Goal: Information Seeking & Learning: Learn about a topic

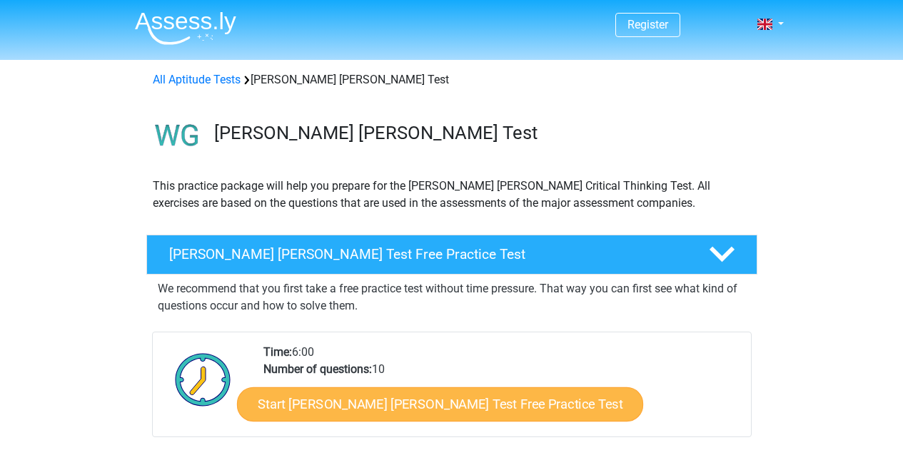
scroll to position [197, 0]
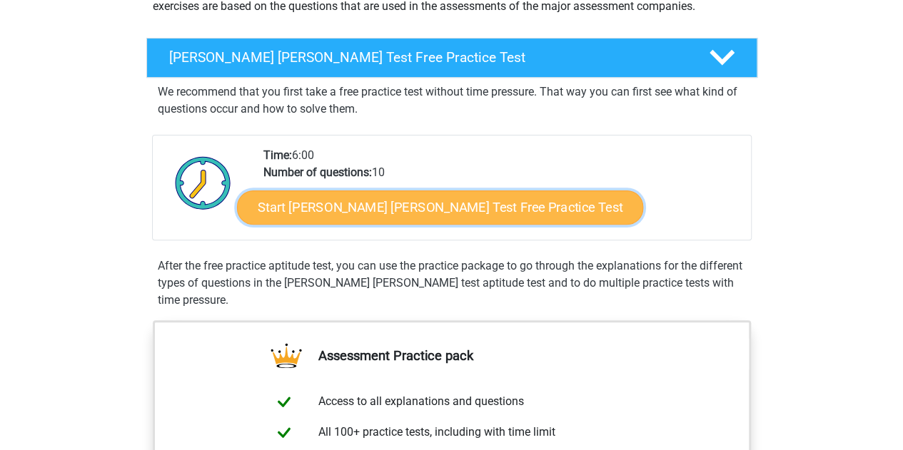
click at [328, 201] on link "Start [PERSON_NAME] [PERSON_NAME] Test Free Practice Test" at bounding box center [440, 208] width 406 height 34
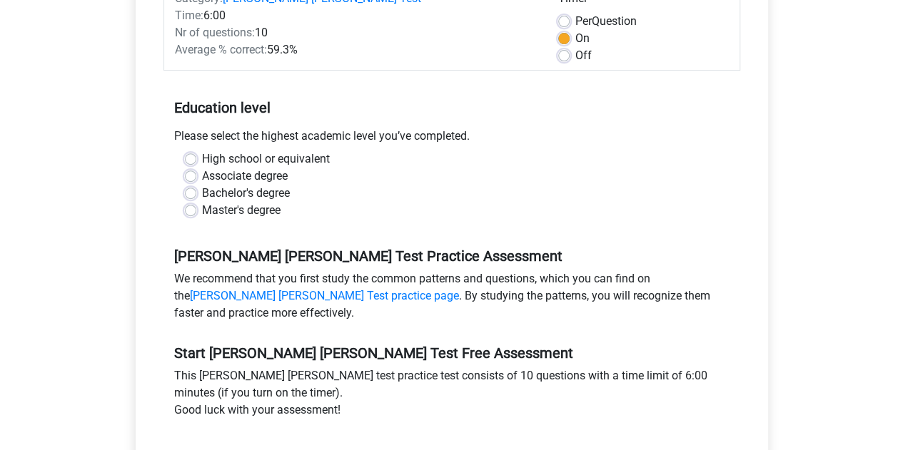
scroll to position [226, 0]
click at [202, 150] on label "High school or equivalent" at bounding box center [266, 158] width 128 height 17
click at [193, 150] on input "High school or equivalent" at bounding box center [190, 157] width 11 height 14
radio input "true"
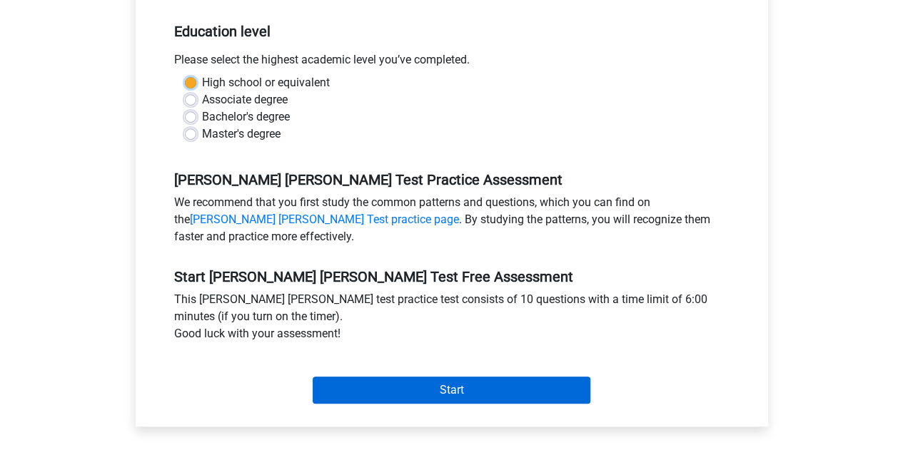
scroll to position [318, 0]
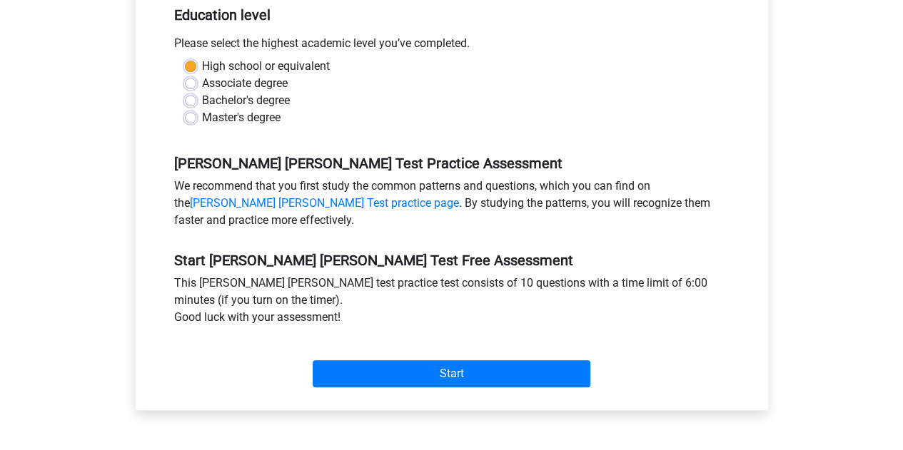
click at [422, 338] on div "Start" at bounding box center [451, 363] width 577 height 50
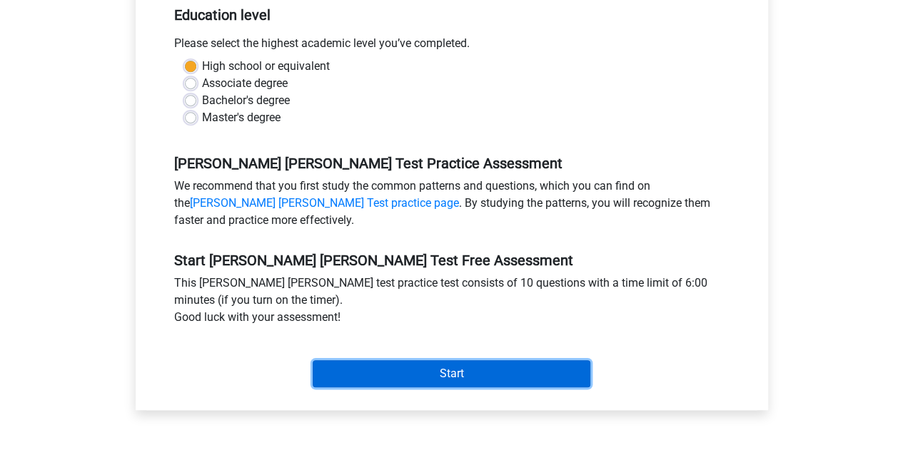
click at [431, 360] on input "Start" at bounding box center [452, 373] width 278 height 27
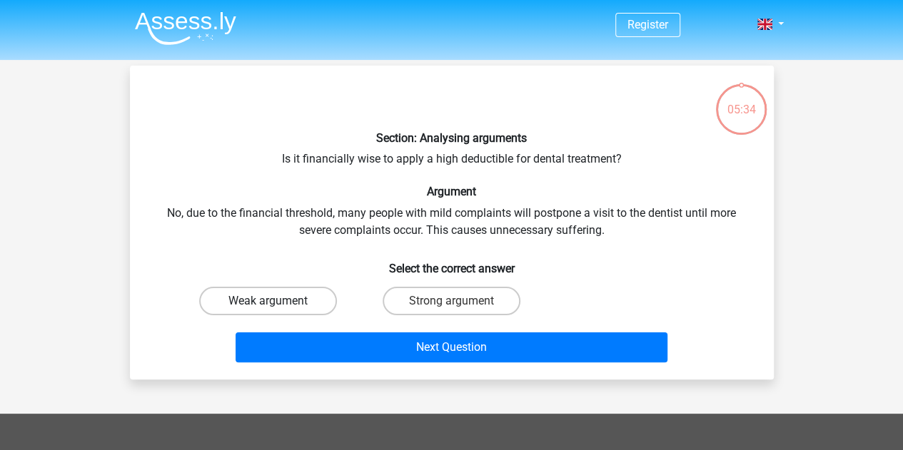
click at [296, 295] on label "Weak argument" at bounding box center [268, 301] width 138 height 29
click at [277, 301] on input "Weak argument" at bounding box center [272, 305] width 9 height 9
radio input "true"
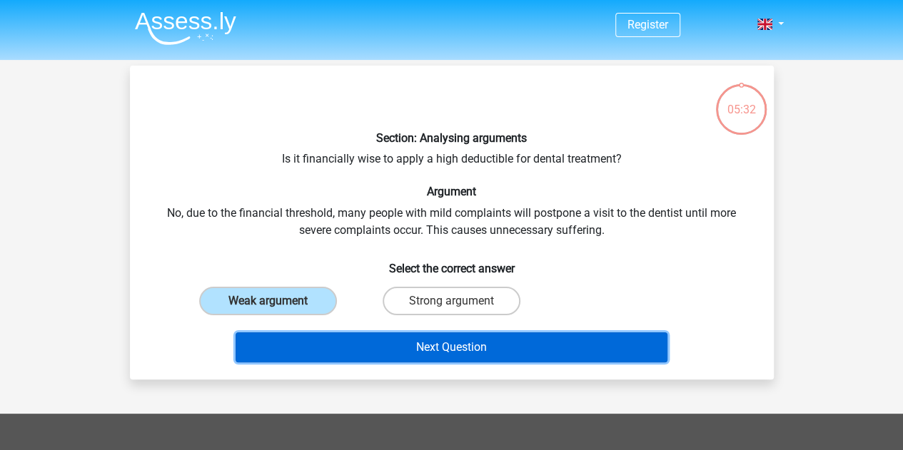
click at [365, 341] on button "Next Question" at bounding box center [452, 348] width 432 height 30
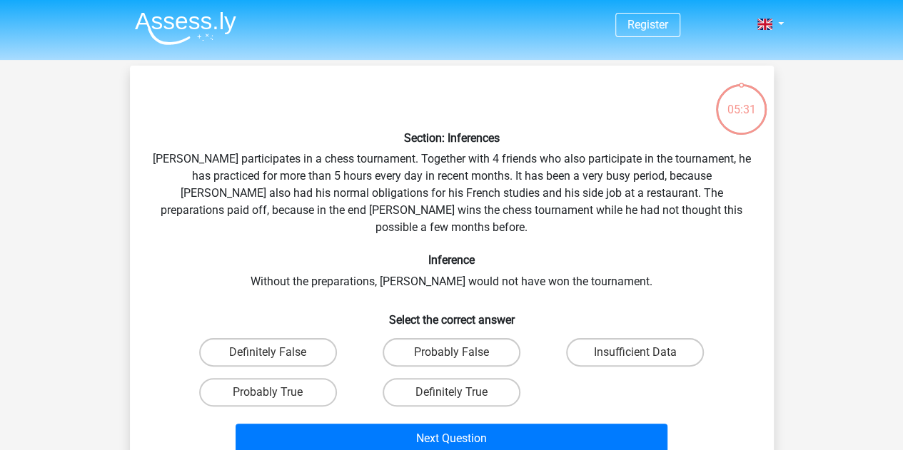
scroll to position [66, 0]
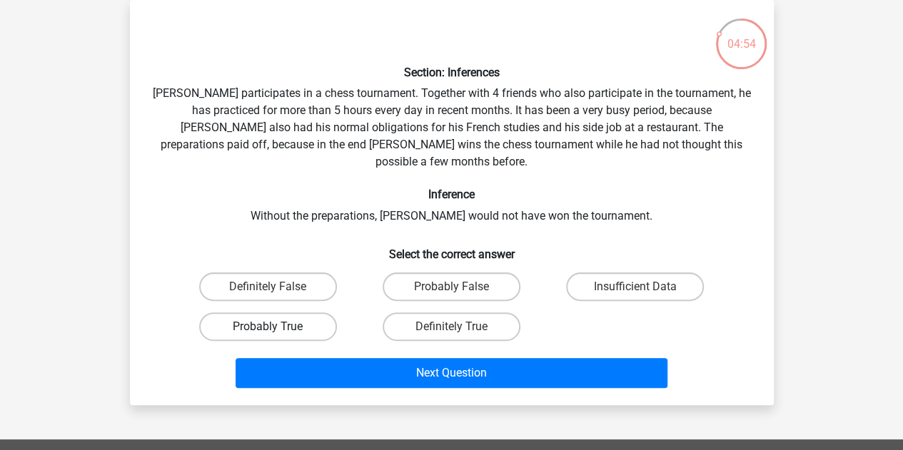
click at [296, 313] on label "Probably True" at bounding box center [268, 327] width 138 height 29
click at [277, 327] on input "Probably True" at bounding box center [272, 331] width 9 height 9
radio input "true"
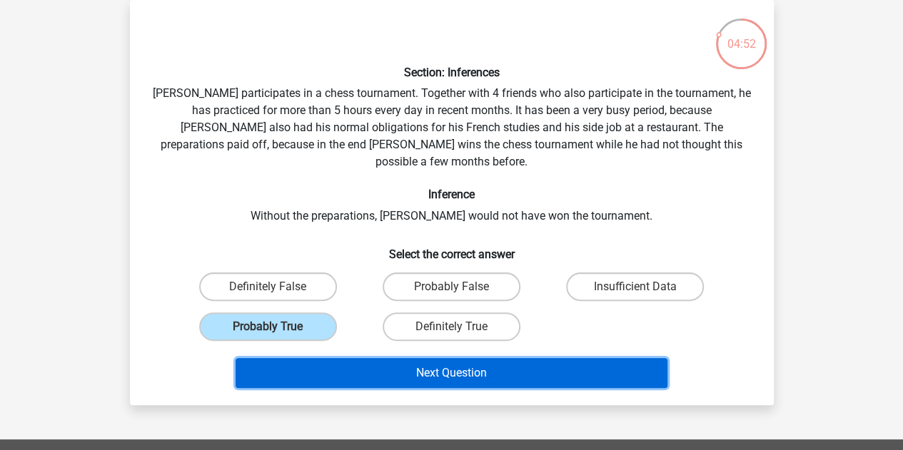
drag, startPoint x: 383, startPoint y: 355, endPoint x: 344, endPoint y: 358, distance: 39.4
click at [344, 358] on button "Next Question" at bounding box center [452, 373] width 432 height 30
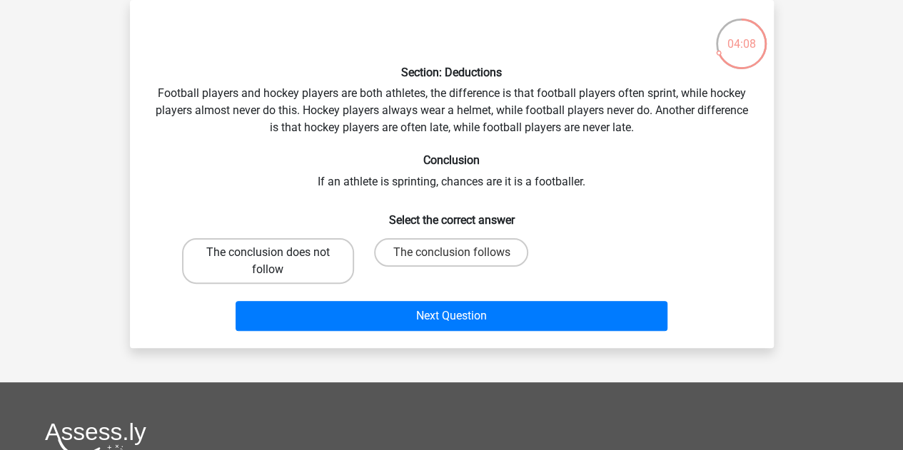
click at [286, 255] on label "The conclusion does not follow" at bounding box center [268, 261] width 172 height 46
click at [277, 255] on input "The conclusion does not follow" at bounding box center [272, 257] width 9 height 9
radio input "true"
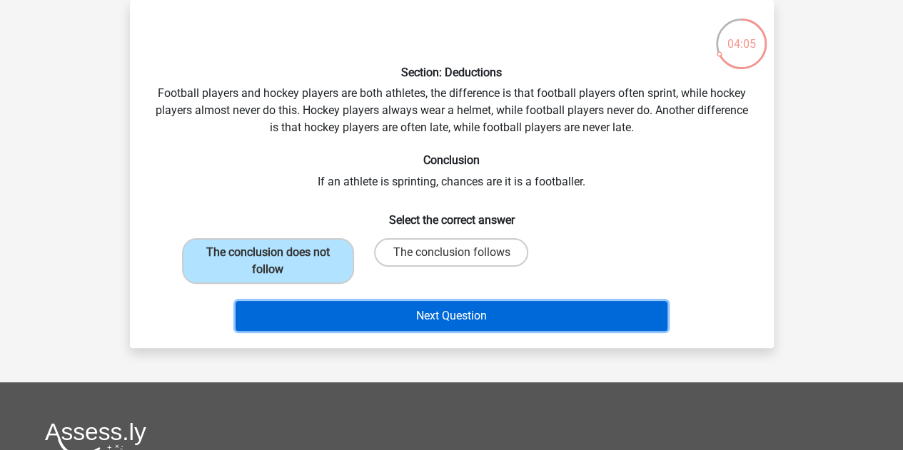
click at [378, 315] on button "Next Question" at bounding box center [452, 316] width 432 height 30
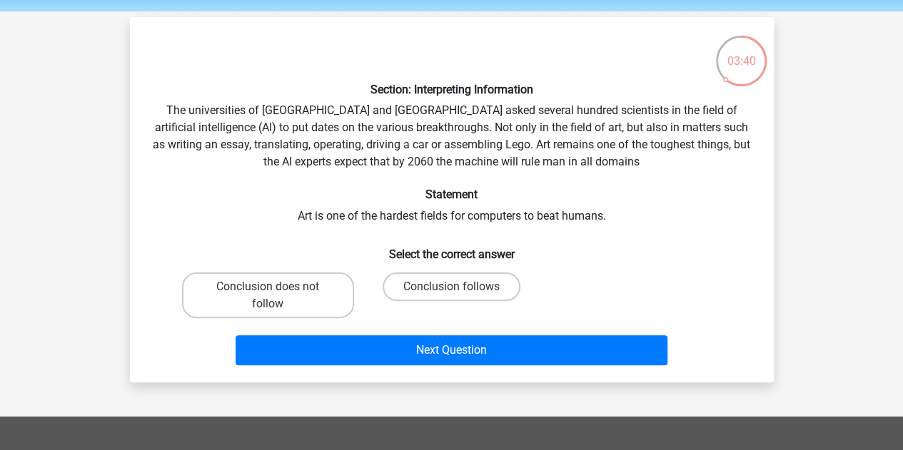
scroll to position [49, 0]
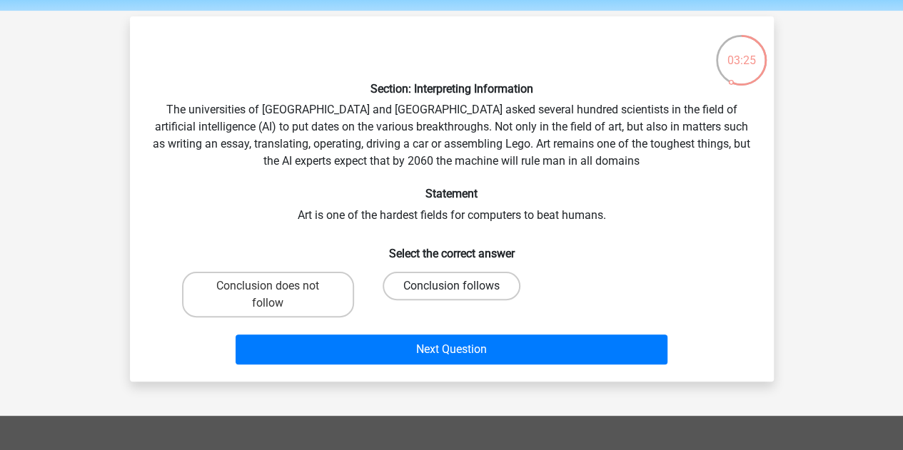
click at [412, 290] on label "Conclusion follows" at bounding box center [452, 286] width 138 height 29
click at [451, 290] on input "Conclusion follows" at bounding box center [455, 290] width 9 height 9
radio input "true"
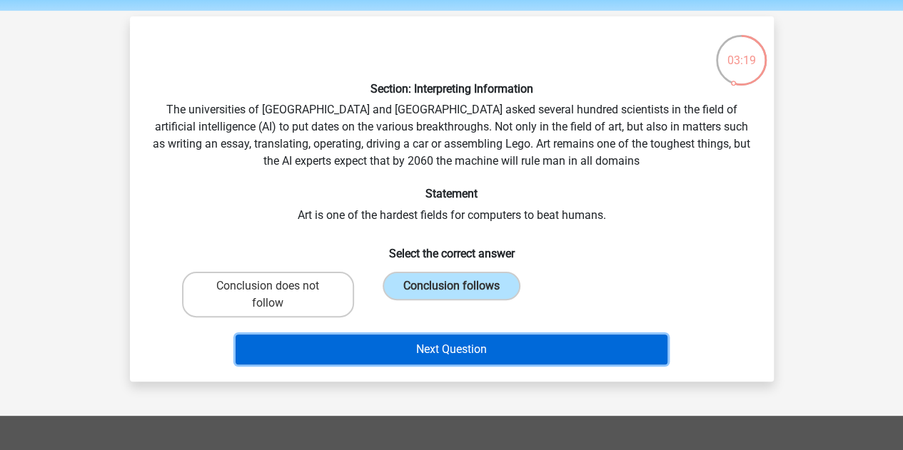
click at [400, 346] on button "Next Question" at bounding box center [452, 350] width 432 height 30
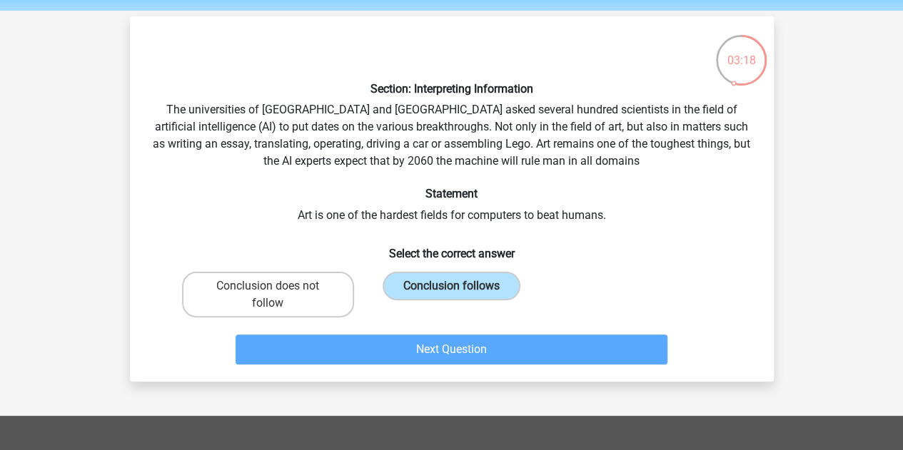
scroll to position [66, 0]
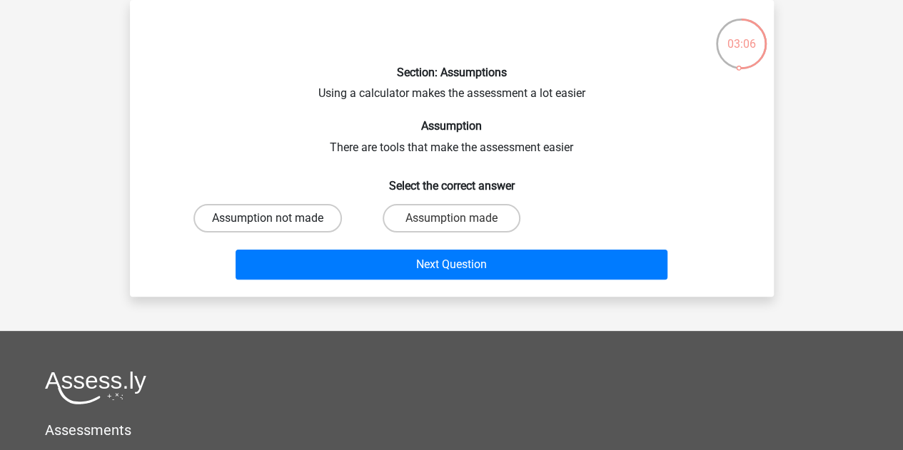
click at [314, 216] on label "Assumption not made" at bounding box center [267, 218] width 148 height 29
click at [277, 218] on input "Assumption not made" at bounding box center [272, 222] width 9 height 9
radio input "true"
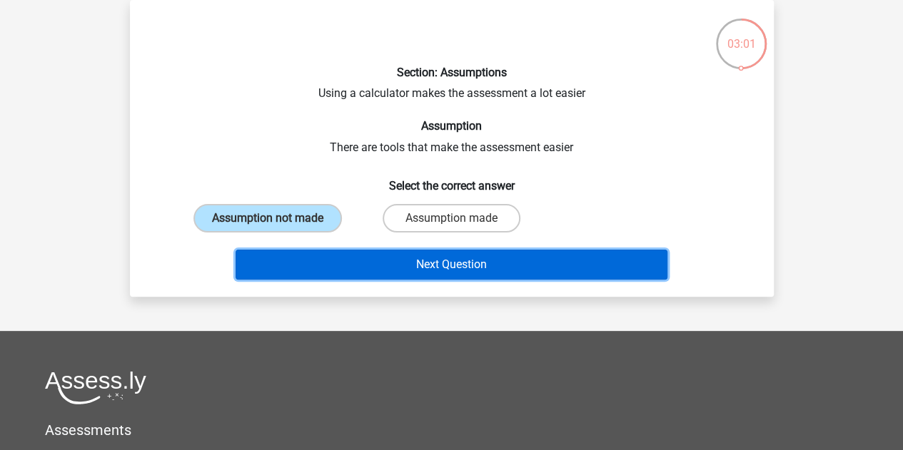
click at [357, 263] on button "Next Question" at bounding box center [452, 265] width 432 height 30
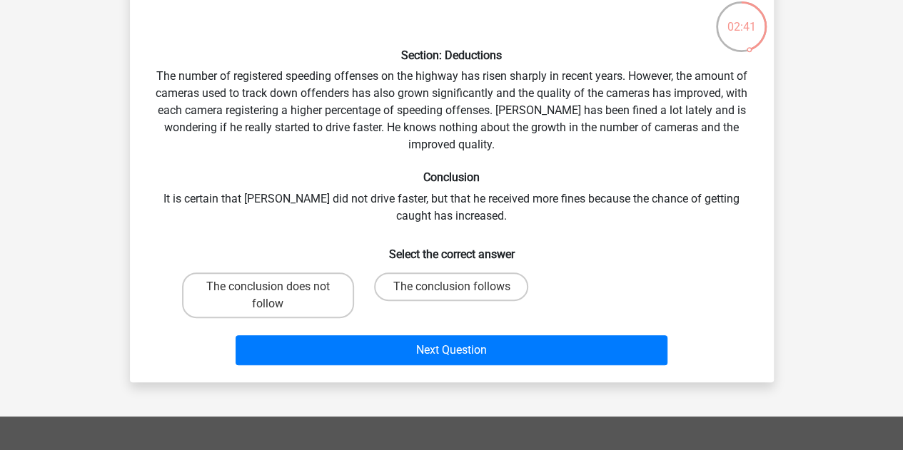
scroll to position [84, 0]
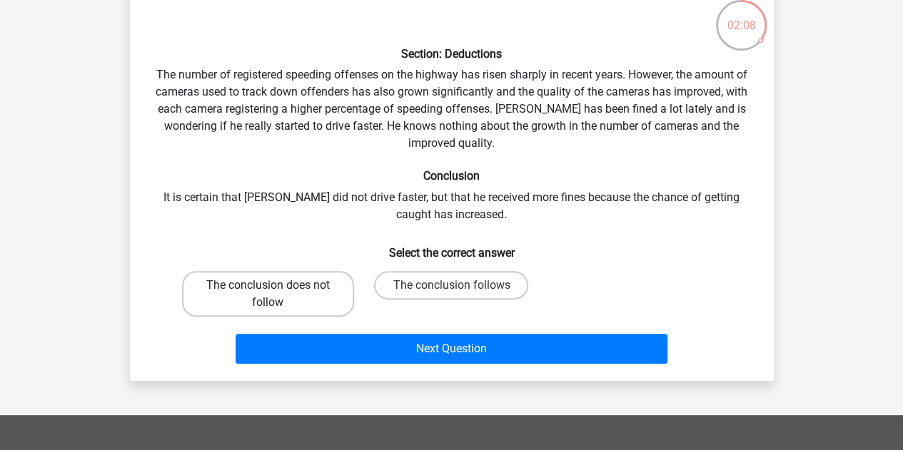
click at [243, 286] on label "The conclusion does not follow" at bounding box center [268, 294] width 172 height 46
click at [268, 286] on input "The conclusion does not follow" at bounding box center [272, 290] width 9 height 9
radio input "true"
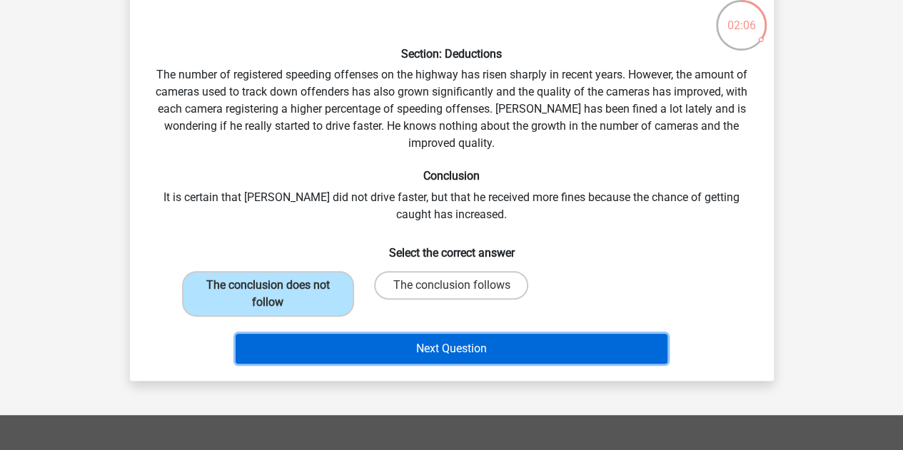
click at [338, 350] on button "Next Question" at bounding box center [452, 349] width 432 height 30
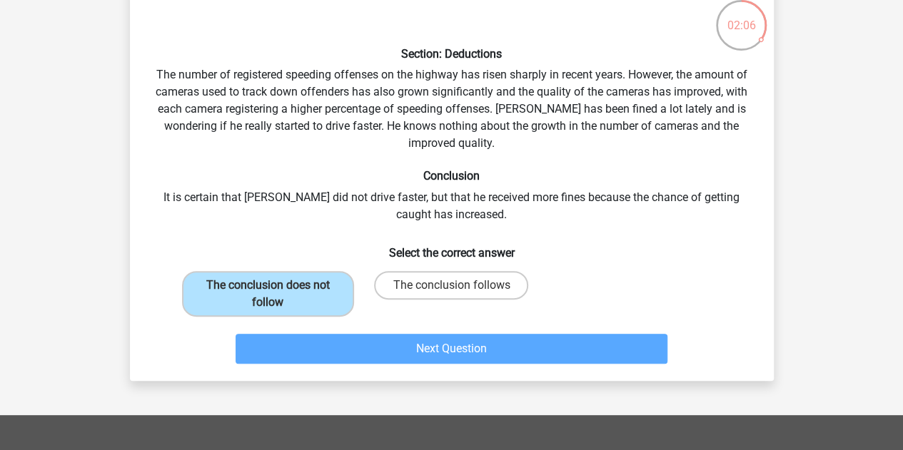
scroll to position [66, 0]
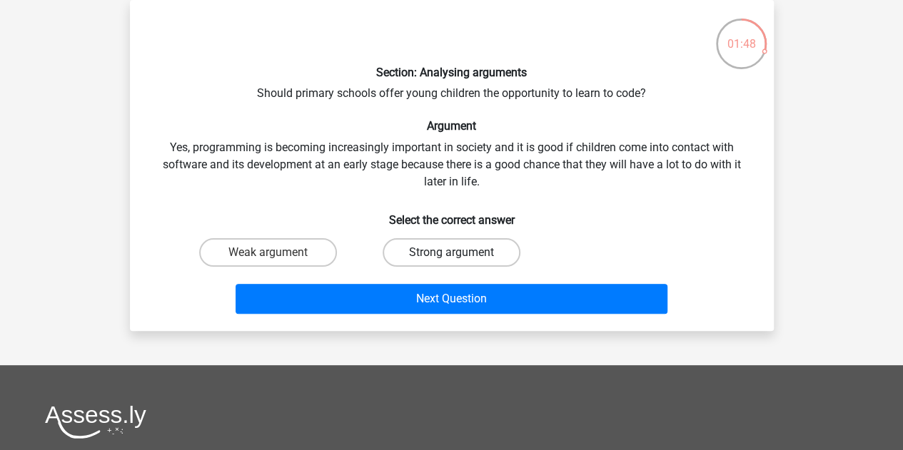
click at [411, 255] on label "Strong argument" at bounding box center [452, 252] width 138 height 29
click at [451, 255] on input "Strong argument" at bounding box center [455, 257] width 9 height 9
radio input "true"
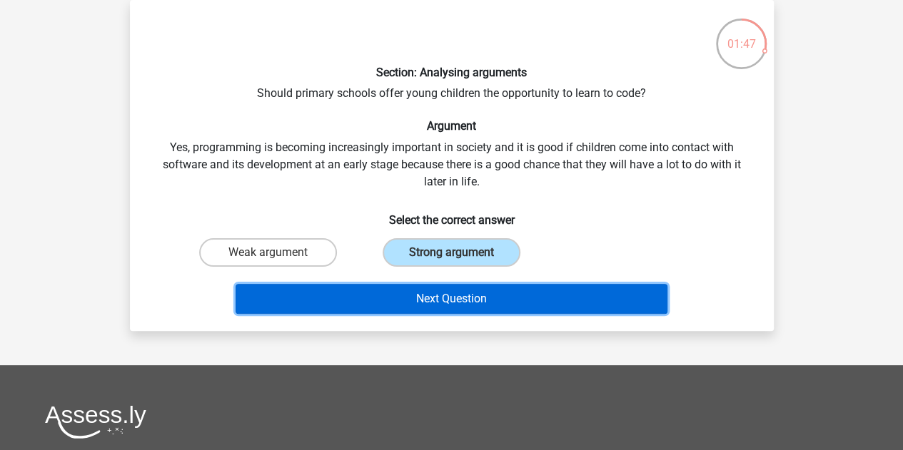
click at [425, 305] on button "Next Question" at bounding box center [452, 299] width 432 height 30
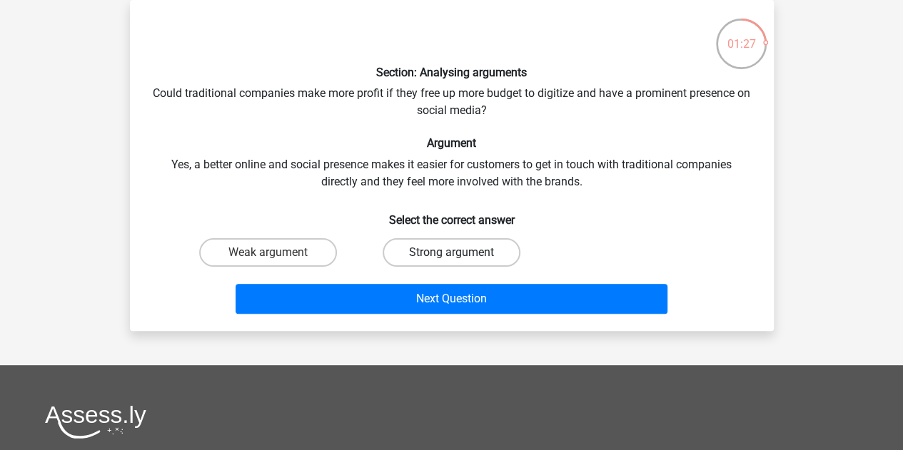
click at [413, 253] on label "Strong argument" at bounding box center [452, 252] width 138 height 29
click at [451, 253] on input "Strong argument" at bounding box center [455, 257] width 9 height 9
radio input "true"
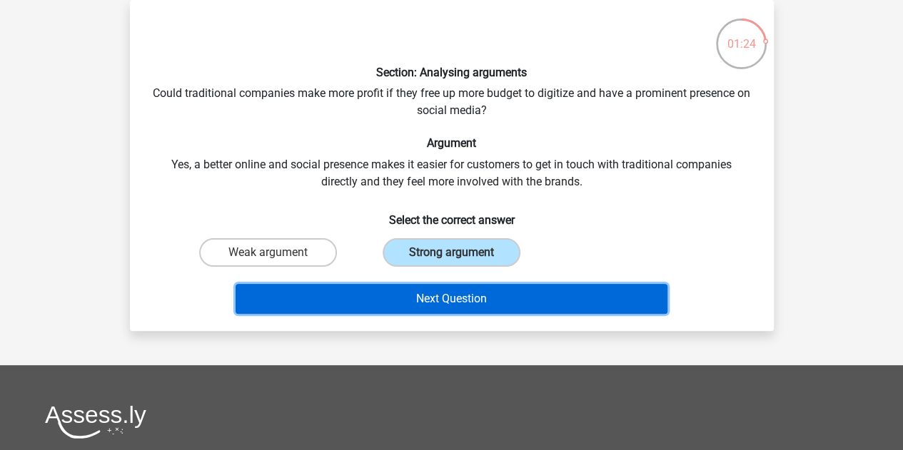
click at [427, 302] on button "Next Question" at bounding box center [452, 299] width 432 height 30
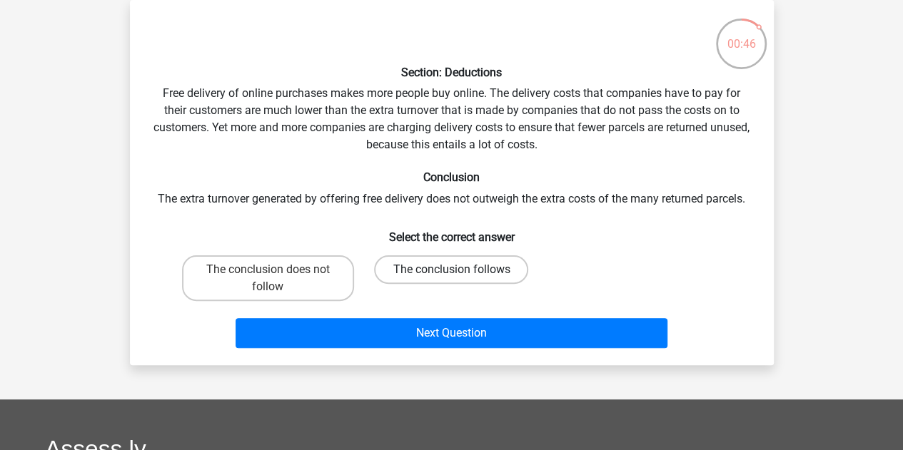
click at [420, 268] on label "The conclusion follows" at bounding box center [451, 270] width 154 height 29
click at [451, 270] on input "The conclusion follows" at bounding box center [455, 274] width 9 height 9
radio input "true"
click at [298, 275] on label "The conclusion does not follow" at bounding box center [268, 279] width 172 height 46
click at [277, 275] on input "The conclusion does not follow" at bounding box center [272, 274] width 9 height 9
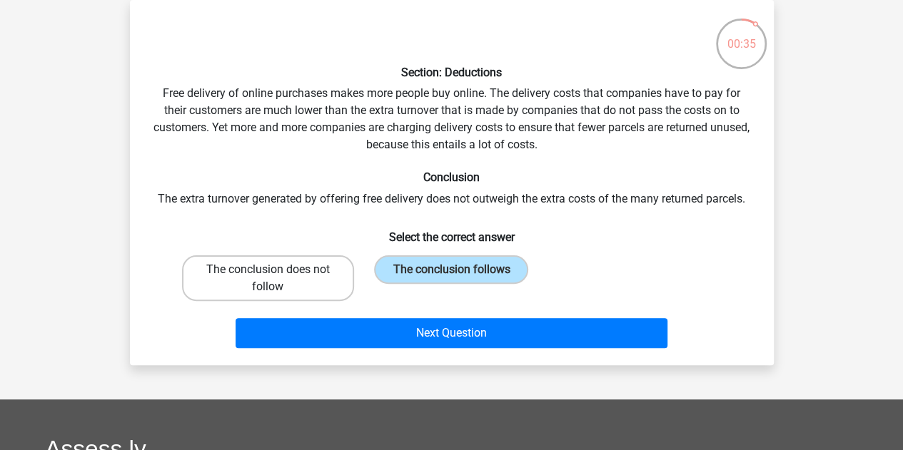
radio input "true"
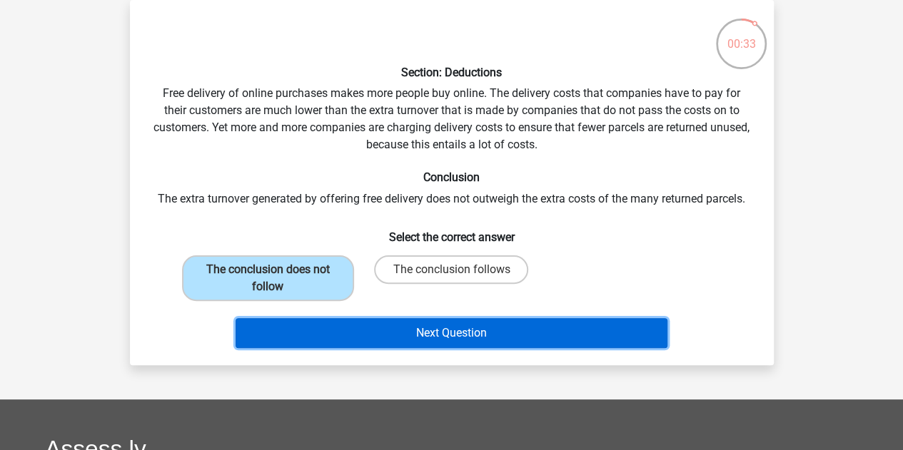
click at [381, 335] on button "Next Question" at bounding box center [452, 333] width 432 height 30
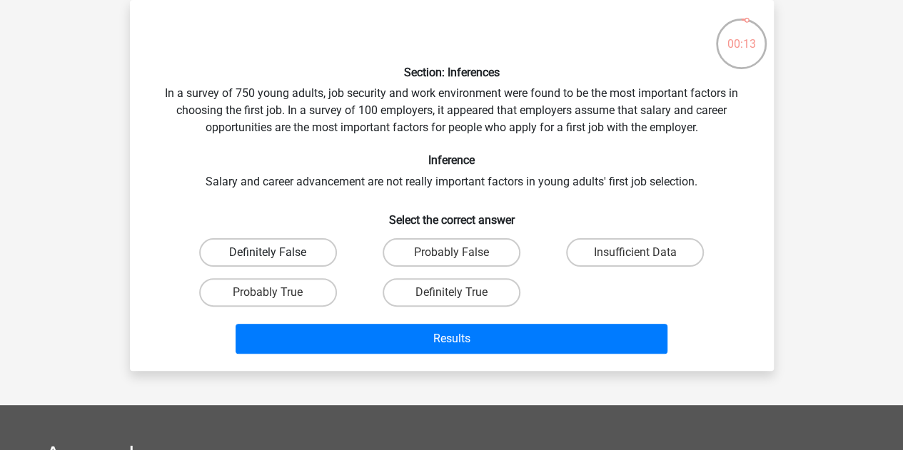
click at [292, 248] on label "Definitely False" at bounding box center [268, 252] width 138 height 29
click at [277, 253] on input "Definitely False" at bounding box center [272, 257] width 9 height 9
radio input "true"
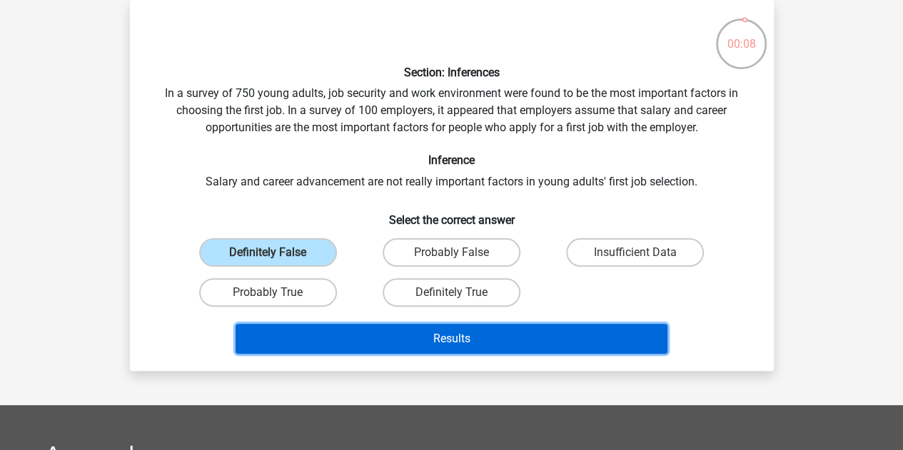
click at [382, 338] on button "Results" at bounding box center [452, 339] width 432 height 30
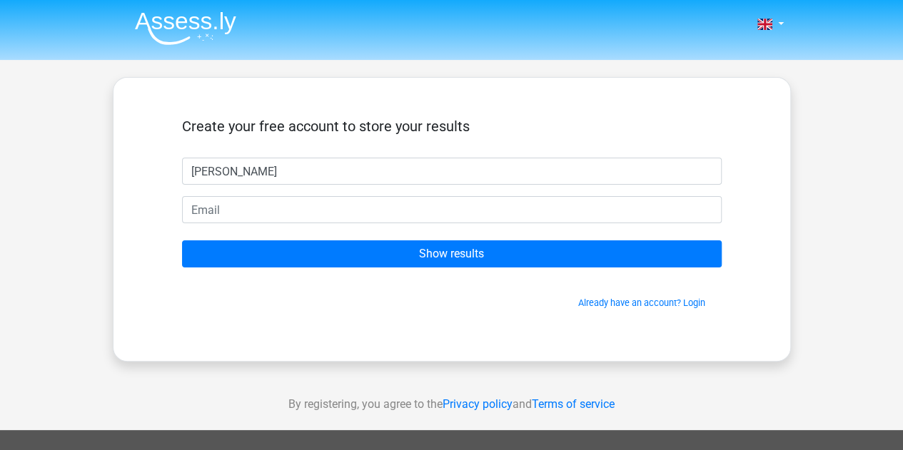
type input "owen"
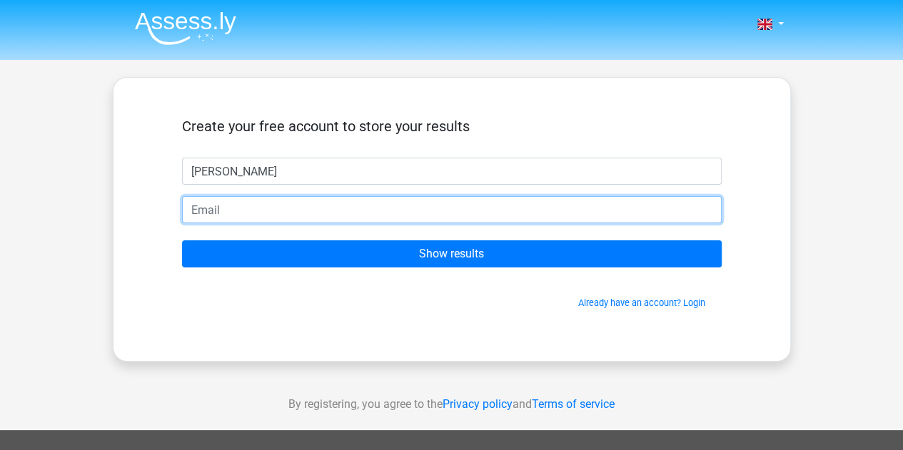
click at [216, 199] on input "email" at bounding box center [452, 209] width 540 height 27
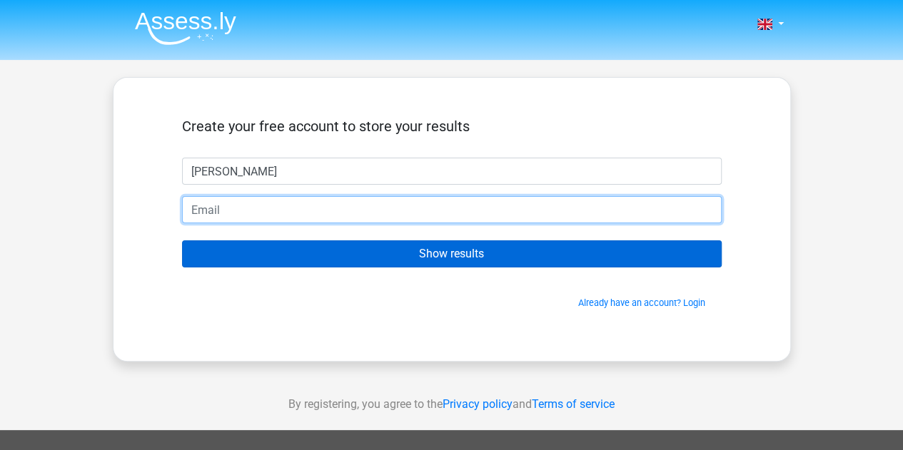
type input "ohaney55@gmail.com"
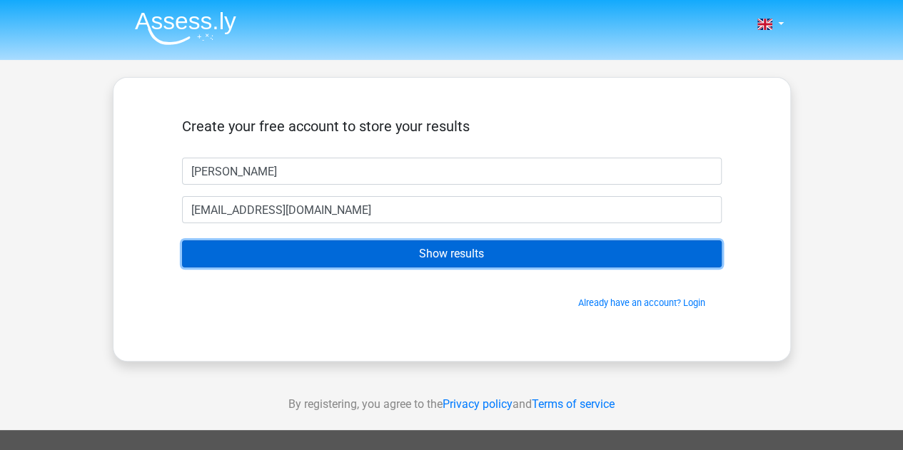
click at [299, 255] on input "Show results" at bounding box center [452, 254] width 540 height 27
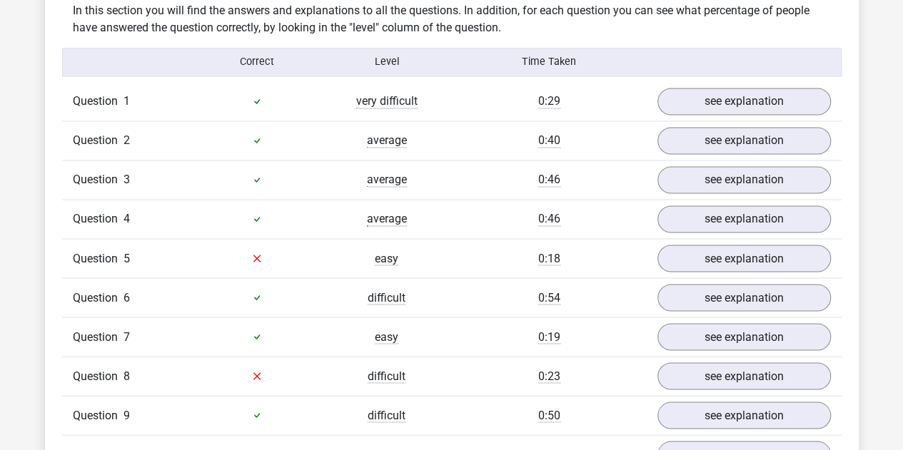
scroll to position [1129, 0]
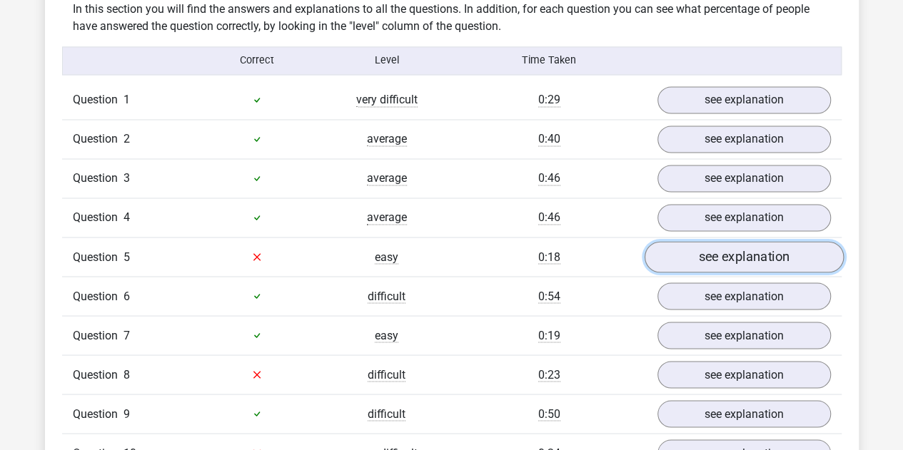
click at [712, 241] on link "see explanation" at bounding box center [743, 256] width 199 height 31
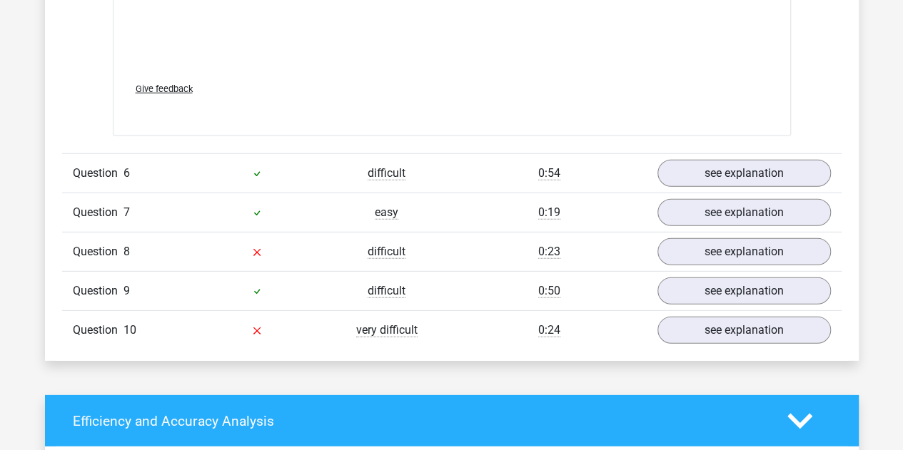
scroll to position [1979, 0]
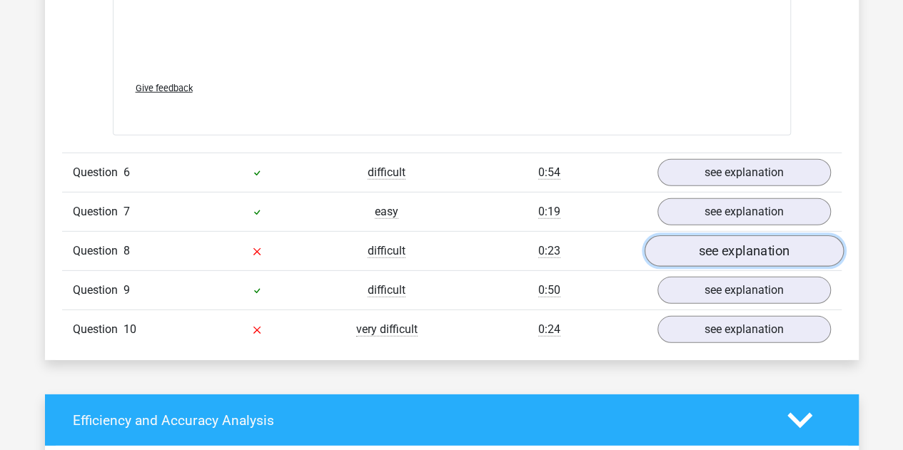
click at [678, 241] on link "see explanation" at bounding box center [743, 251] width 199 height 31
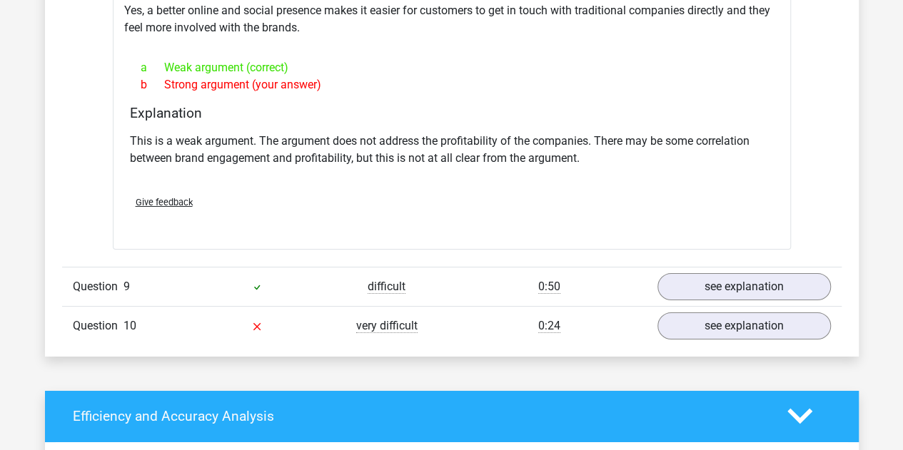
scroll to position [2363, 0]
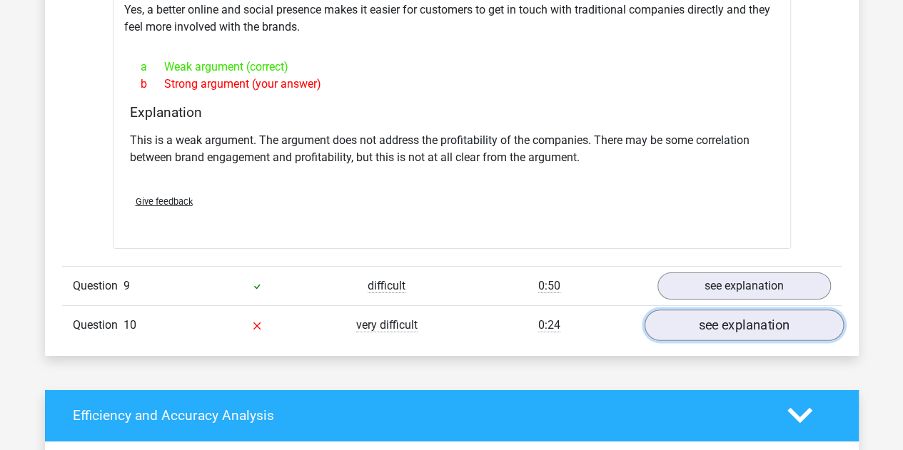
click at [704, 310] on link "see explanation" at bounding box center [743, 325] width 199 height 31
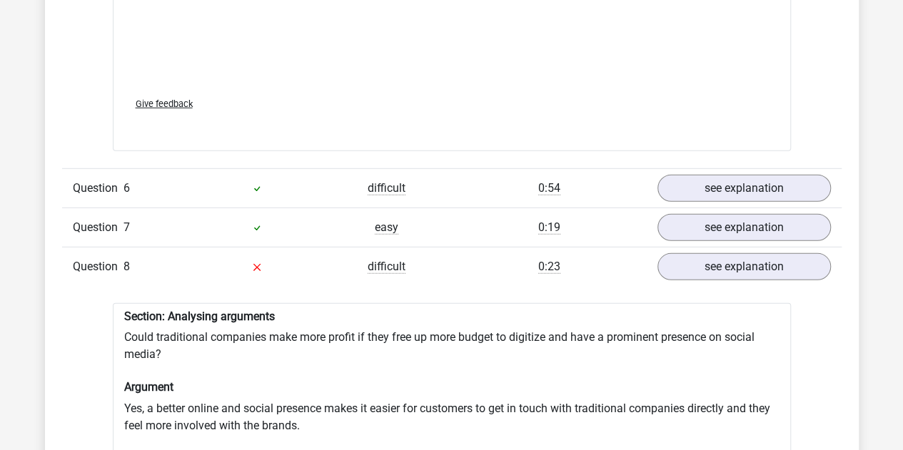
scroll to position [1964, 0]
